Goal: Task Accomplishment & Management: Manage account settings

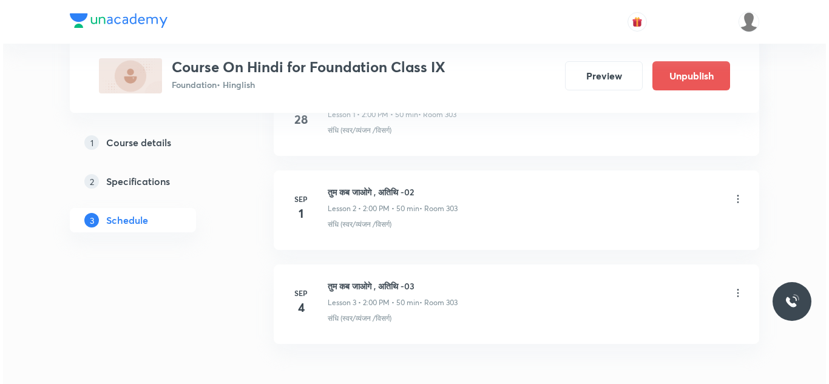
scroll to position [870, 0]
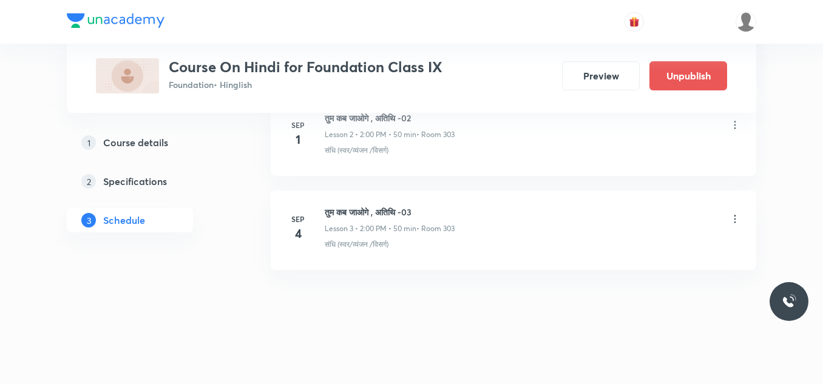
click at [737, 218] on icon at bounding box center [735, 219] width 12 height 12
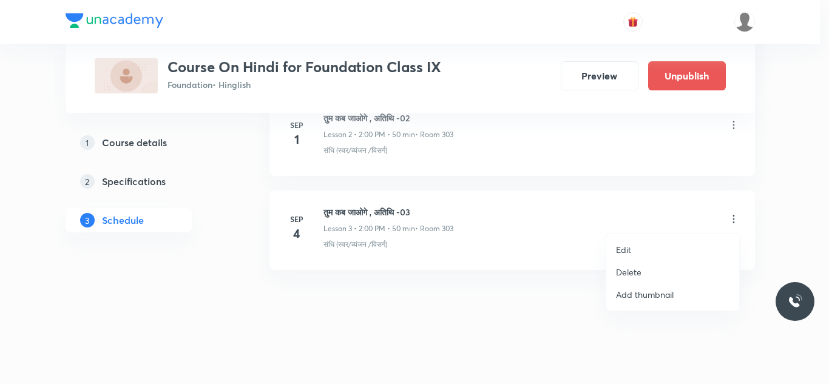
click at [629, 250] on p "Edit" at bounding box center [623, 249] width 15 height 13
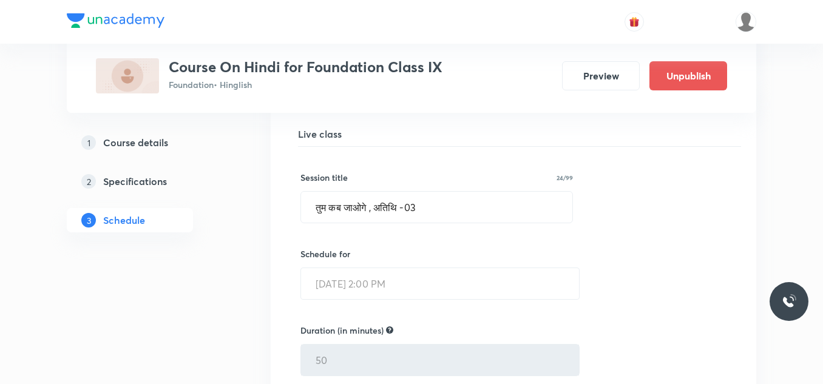
scroll to position [356, 0]
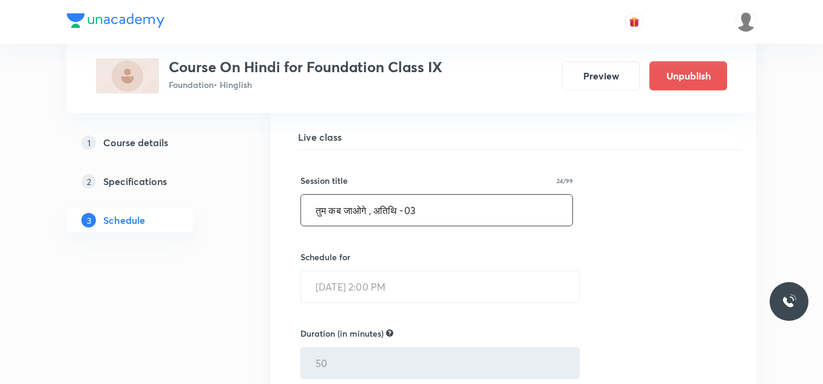
click at [474, 223] on input "तुम कब जाओगे , अतिथि -03" at bounding box center [436, 210] width 271 height 31
paste input "[DEMOGRAPHIC_DATA]"
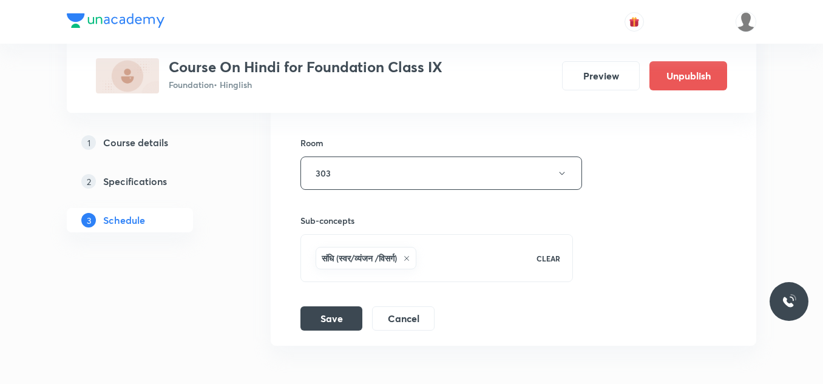
scroll to position [704, 0]
type input "स्मृति"
click at [345, 312] on button "Save" at bounding box center [331, 317] width 62 height 24
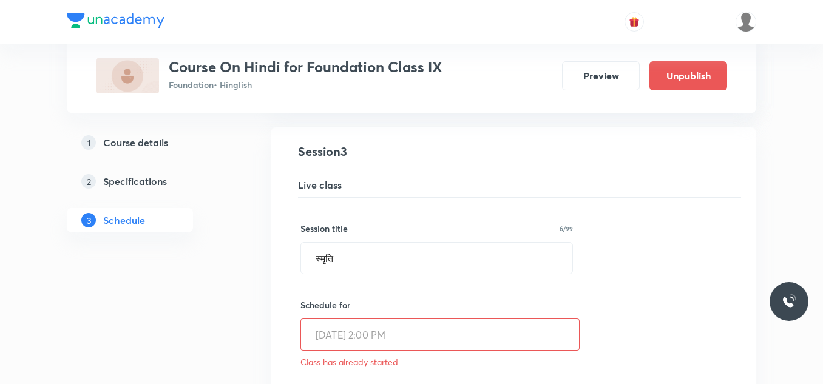
scroll to position [307, 0]
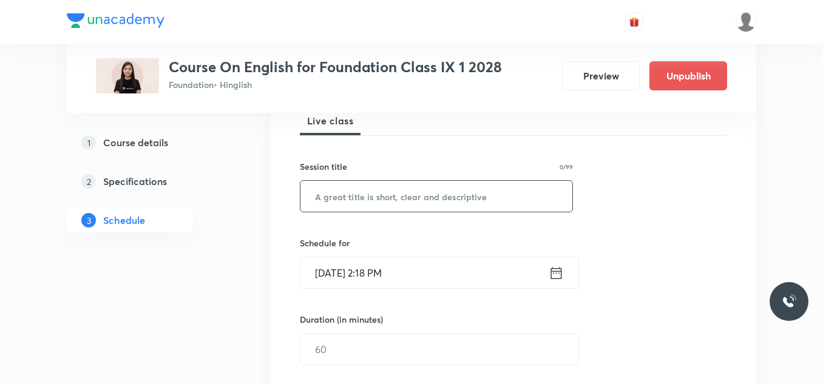
click at [331, 194] on input "text" at bounding box center [436, 196] width 272 height 31
paste input "A Truly Beautiful Mind"
type input "A Truly Beautiful Mind"
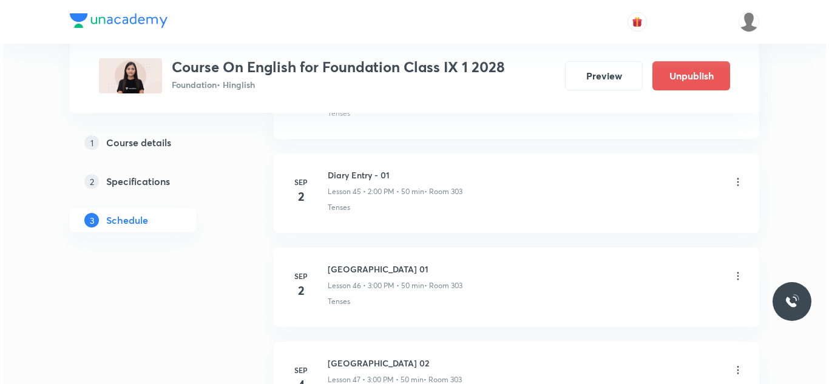
scroll to position [5008, 0]
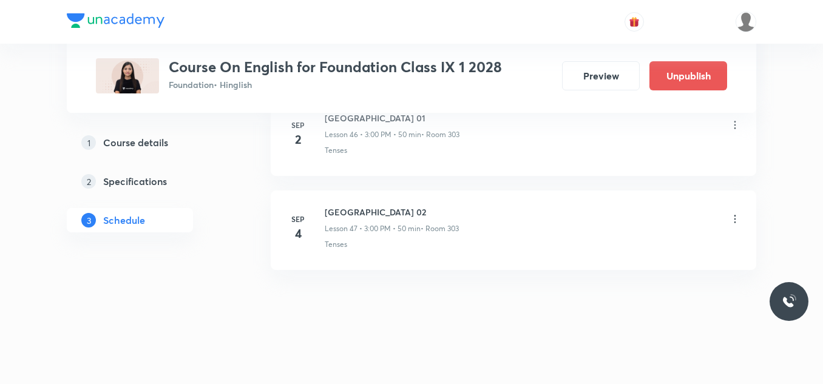
click at [733, 213] on icon at bounding box center [735, 219] width 12 height 12
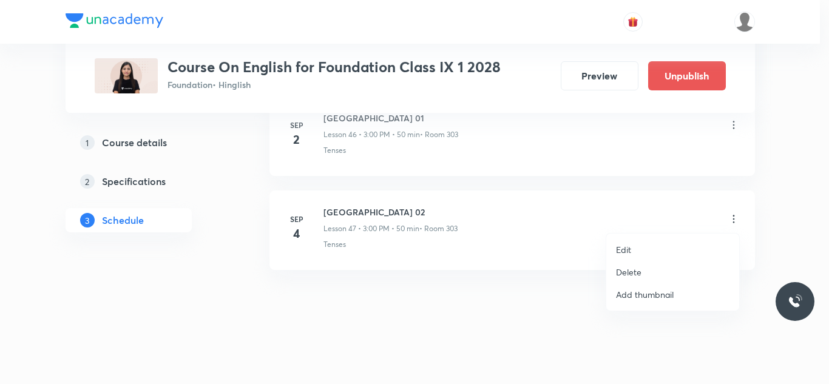
click at [624, 246] on p "Edit" at bounding box center [623, 249] width 15 height 13
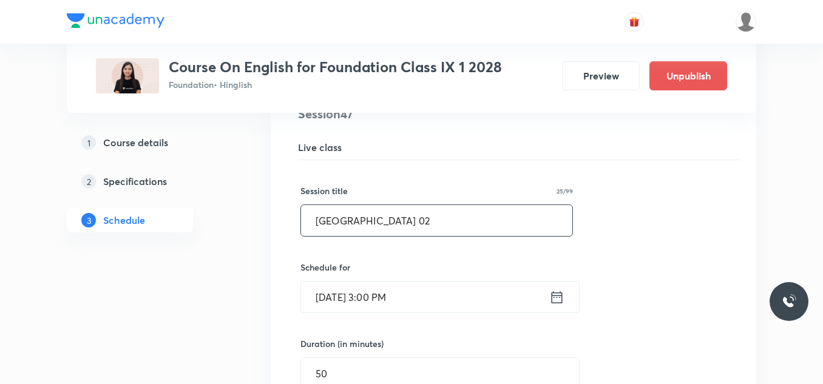
scroll to position [4482, 0]
click at [448, 220] on input "Lake Isle of Innisfree 02" at bounding box center [436, 221] width 271 height 31
paste input "A Truly Beautiful Mind"
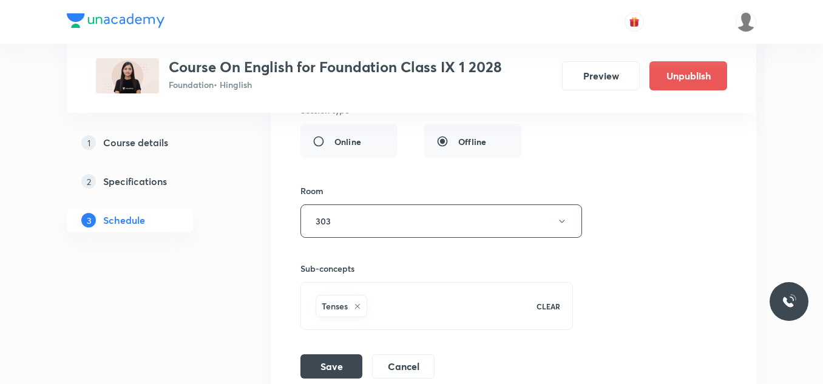
scroll to position [4917, 0]
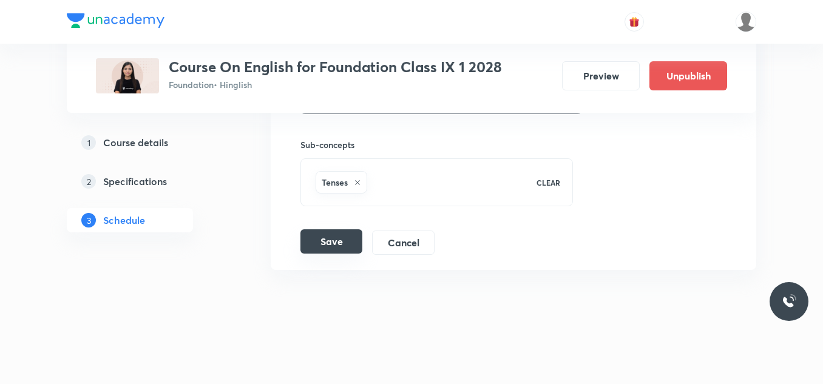
type input "A Truly Beautiful Mind"
click at [322, 235] on button "Save" at bounding box center [331, 241] width 62 height 24
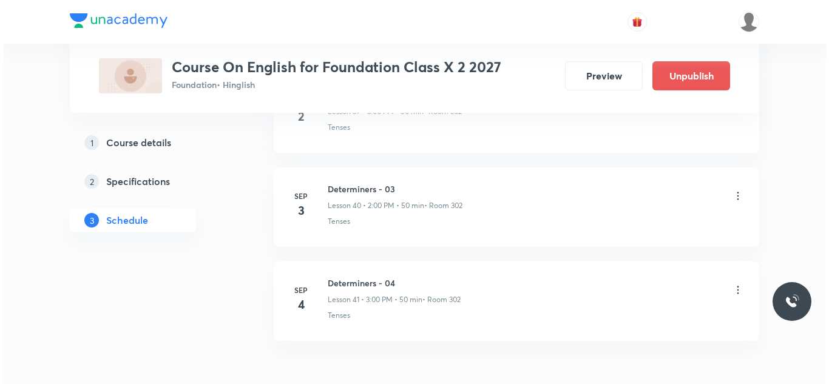
scroll to position [4443, 0]
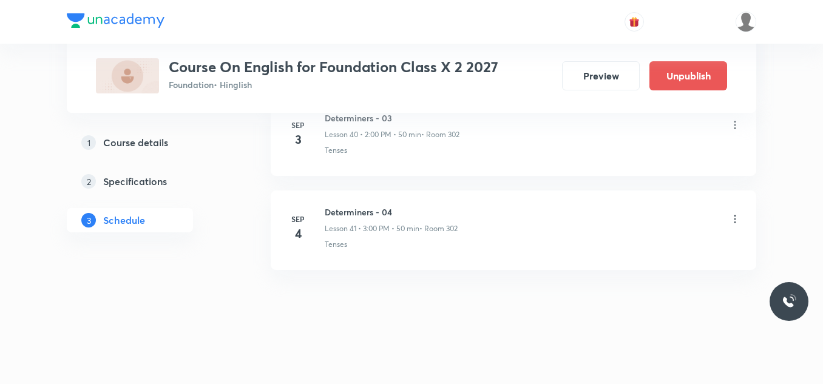
click at [736, 217] on icon at bounding box center [735, 219] width 12 height 12
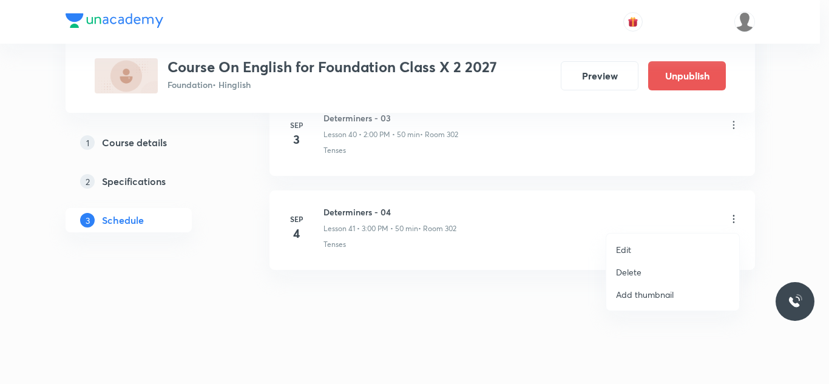
click at [637, 245] on li "Edit" at bounding box center [672, 249] width 133 height 22
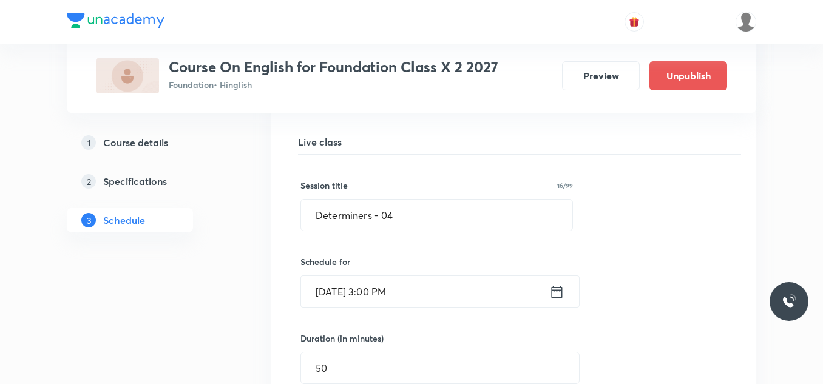
scroll to position [3924, 0]
click at [428, 213] on input "Determiners - 04" at bounding box center [436, 215] width 271 height 31
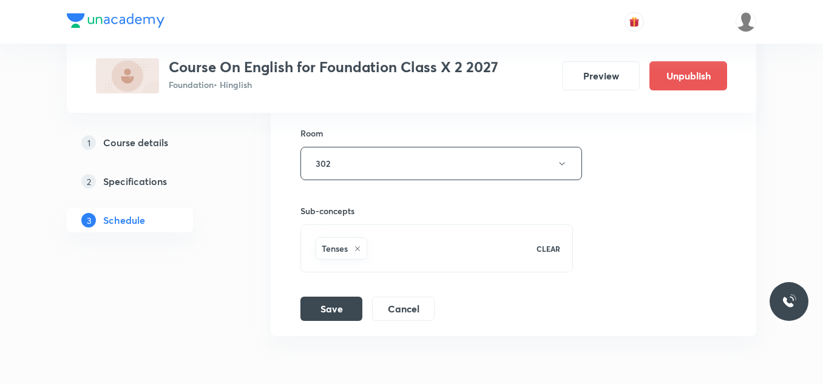
scroll to position [4287, 0]
type input "Mijbil the Otter - 01"
click at [326, 306] on button "Save" at bounding box center [331, 307] width 62 height 24
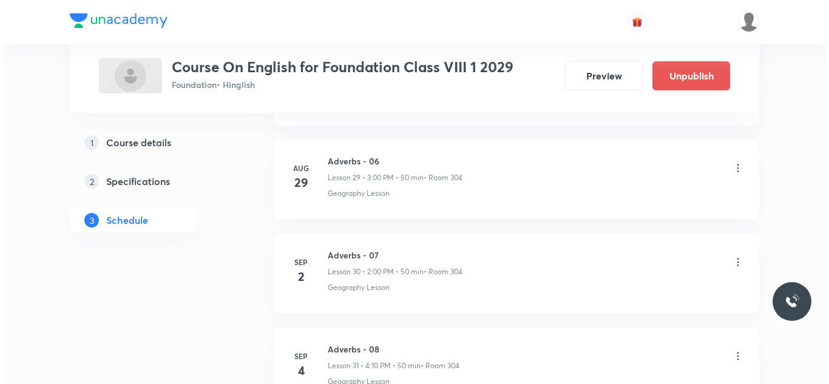
scroll to position [3503, 0]
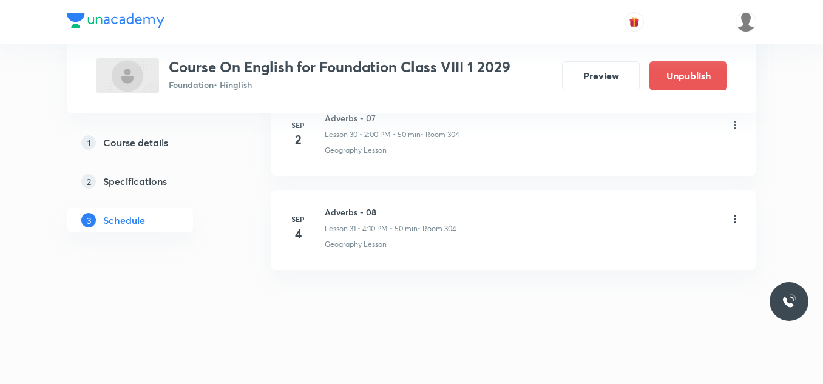
click at [733, 218] on icon at bounding box center [735, 219] width 12 height 12
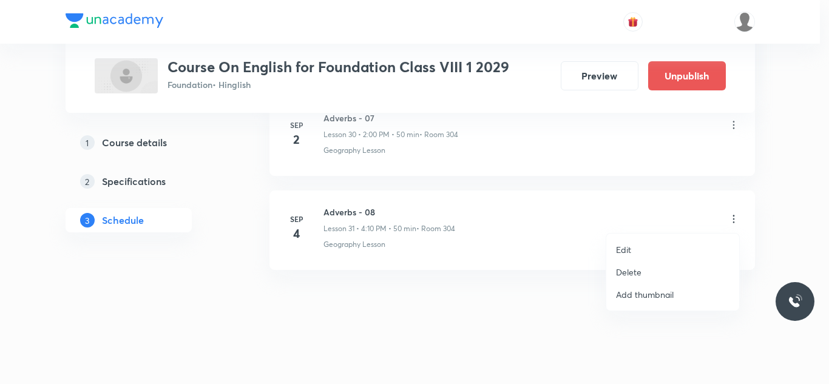
click at [627, 248] on p "Edit" at bounding box center [623, 249] width 15 height 13
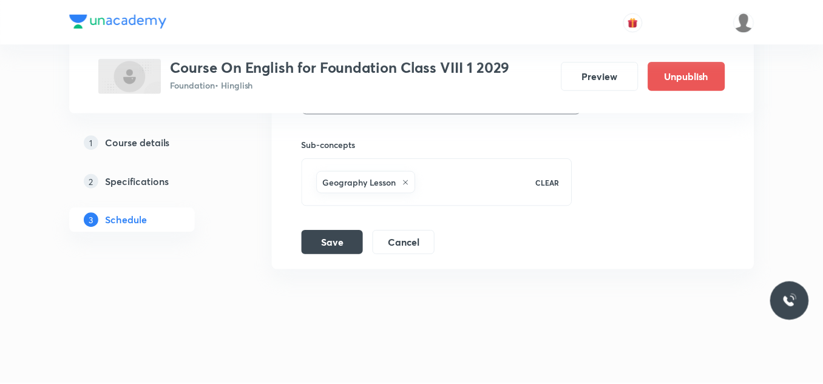
scroll to position [3412, 0]
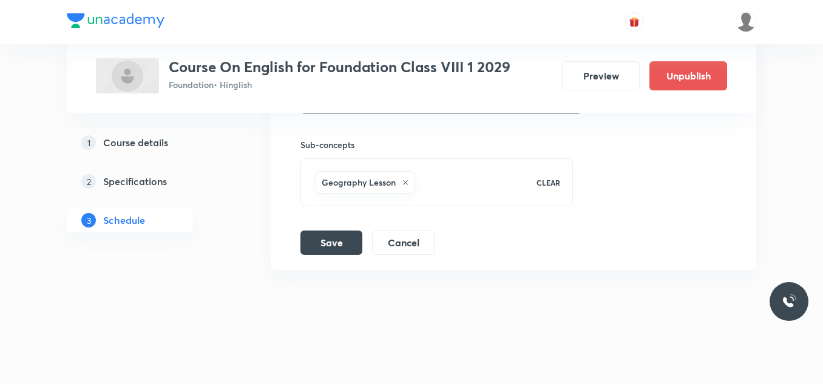
click at [404, 180] on icon at bounding box center [405, 182] width 7 height 7
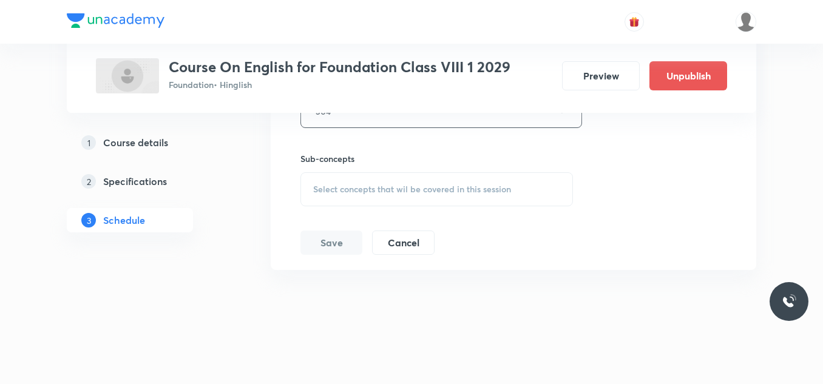
click at [404, 180] on div "Select concepts that wil be covered in this session" at bounding box center [436, 189] width 272 height 34
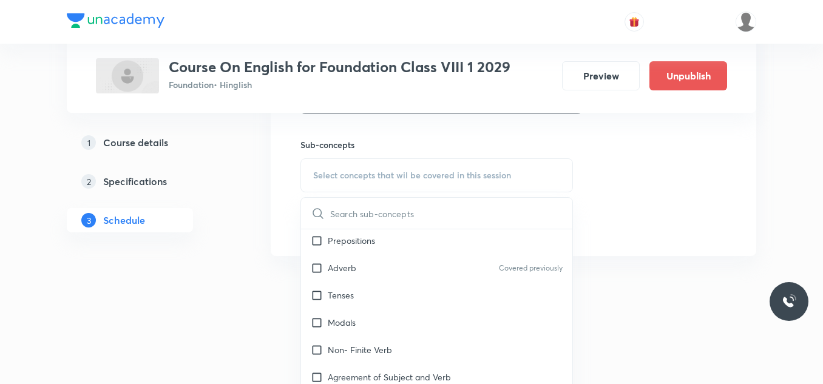
scroll to position [685, 0]
click at [314, 296] on input "checkbox" at bounding box center [319, 294] width 17 height 13
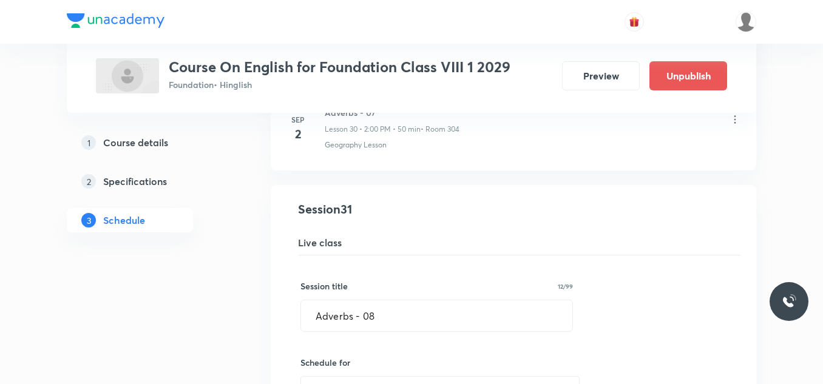
scroll to position [2883, 0]
click at [380, 312] on input "Adverbs - 08" at bounding box center [436, 316] width 271 height 31
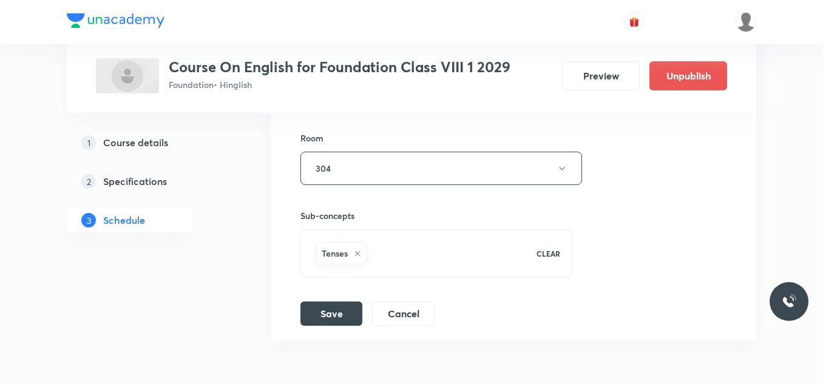
scroll to position [3343, 0]
type input "Tenses - 02"
click at [323, 307] on button "Save" at bounding box center [331, 310] width 62 height 24
